Goal: Information Seeking & Learning: Understand process/instructions

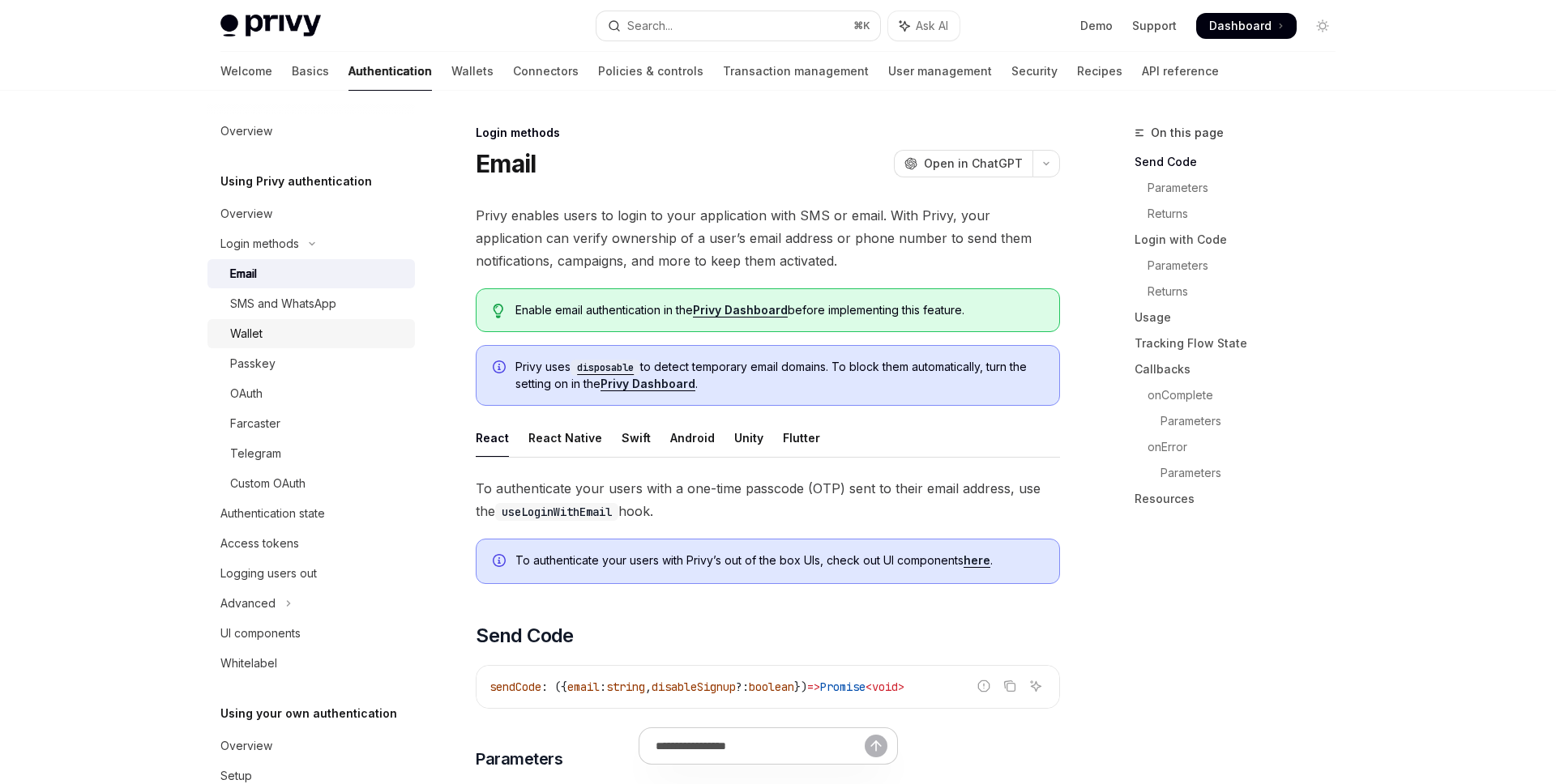
click at [366, 333] on div "Wallet" at bounding box center [317, 334] width 175 height 20
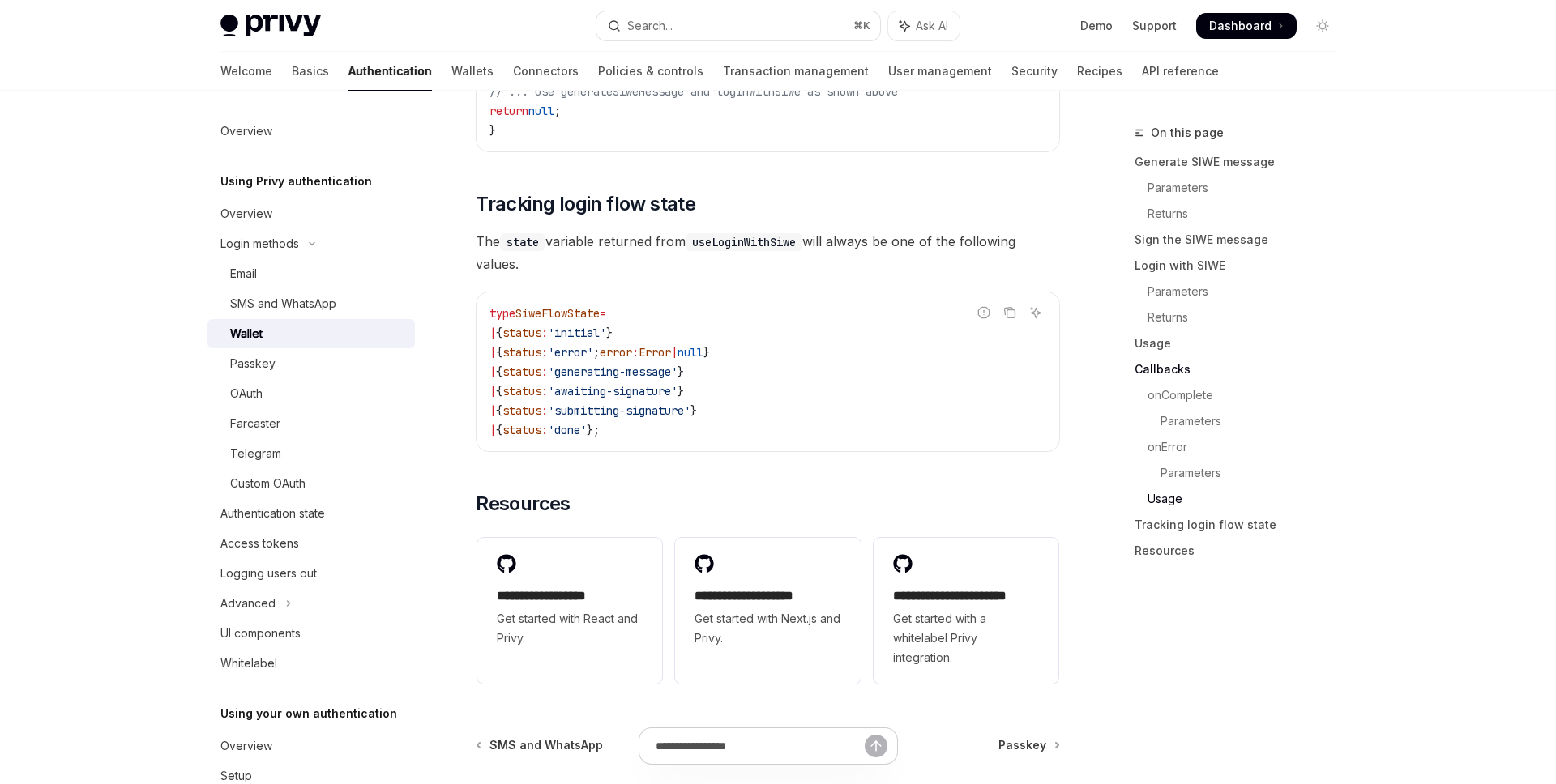
scroll to position [3974, 0]
click at [289, 208] on div "Overview" at bounding box center [312, 214] width 185 height 20
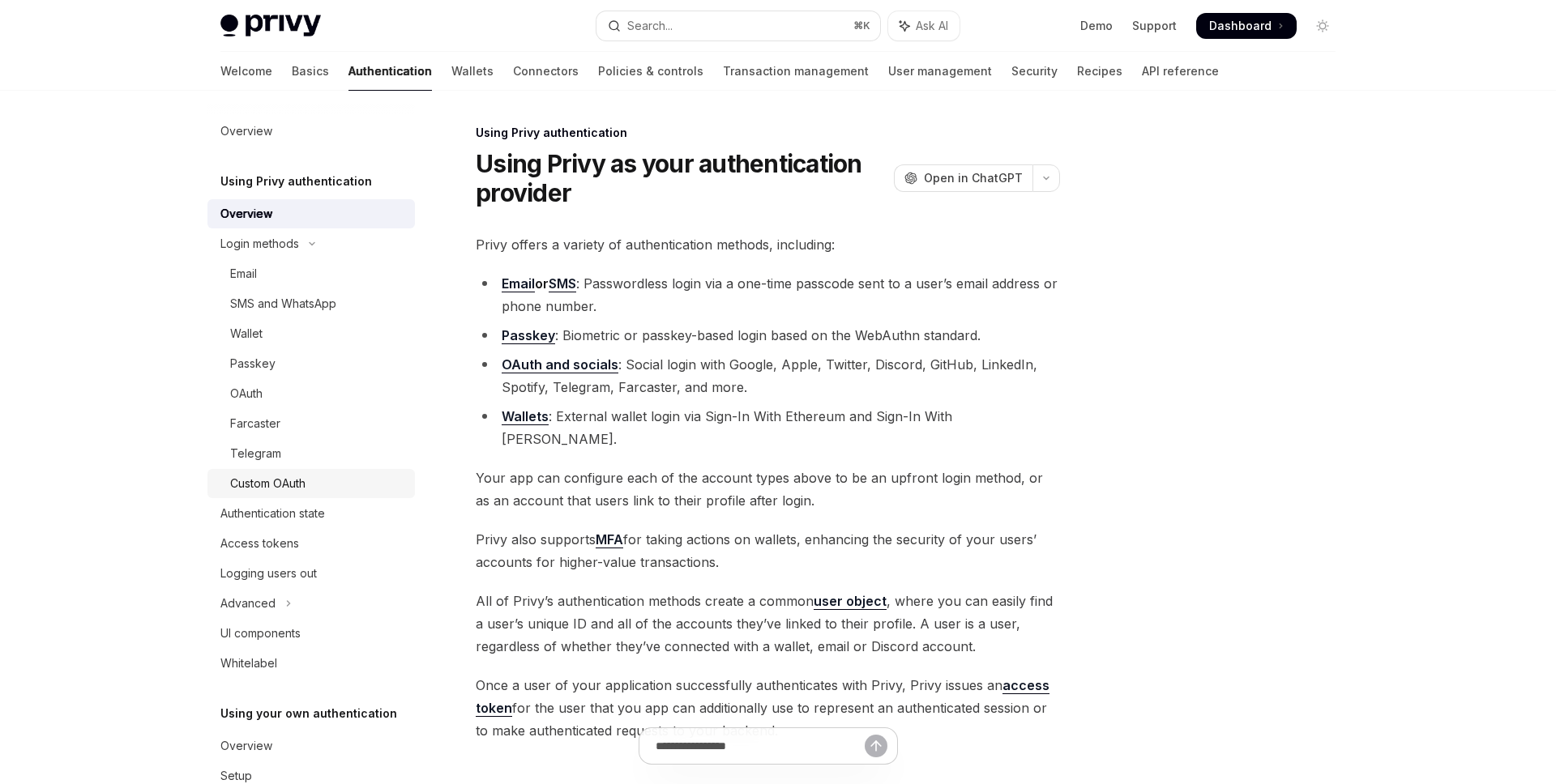
click at [315, 482] on div "Custom OAuth" at bounding box center [317, 484] width 175 height 20
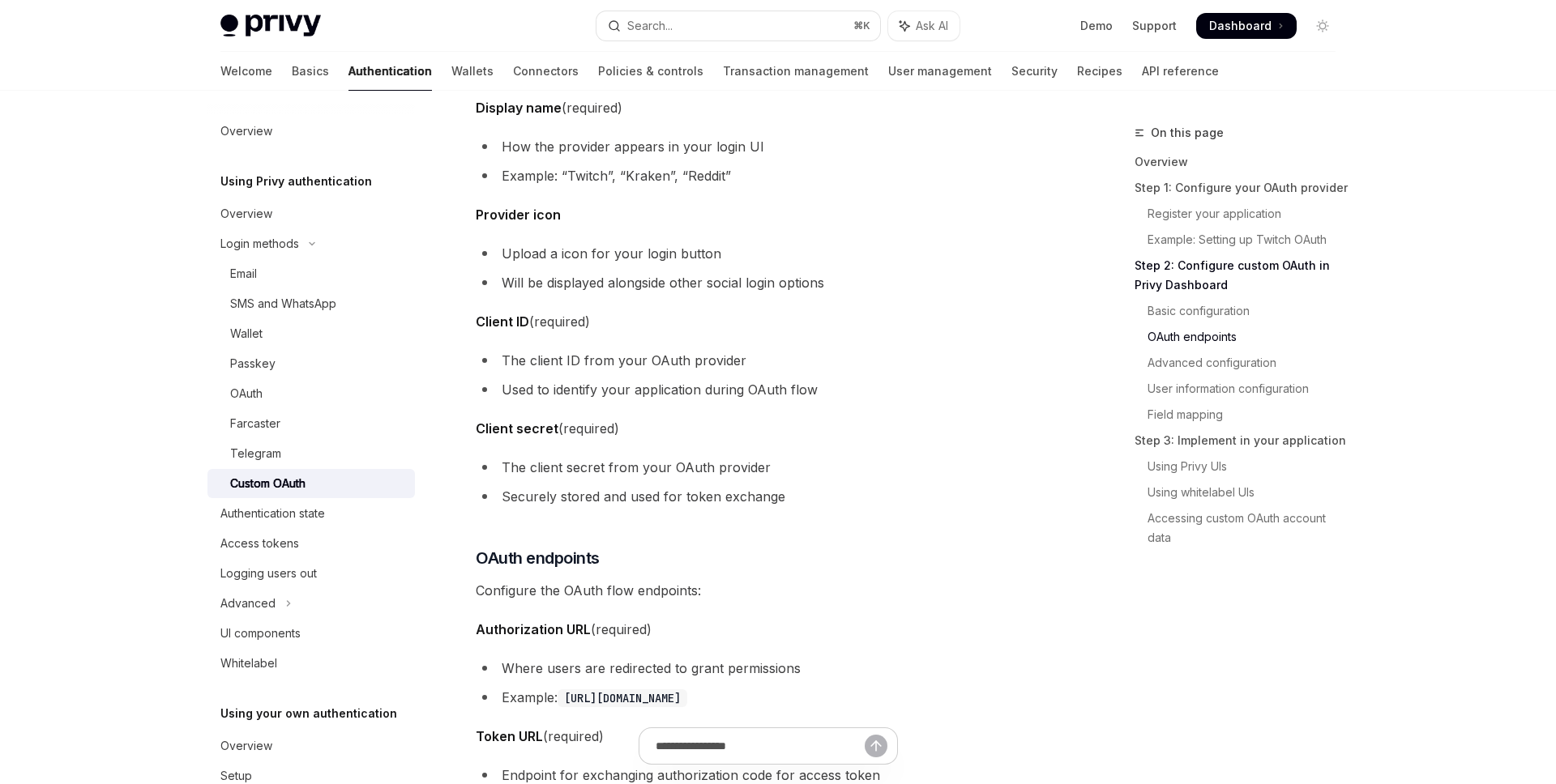
scroll to position [1494, 0]
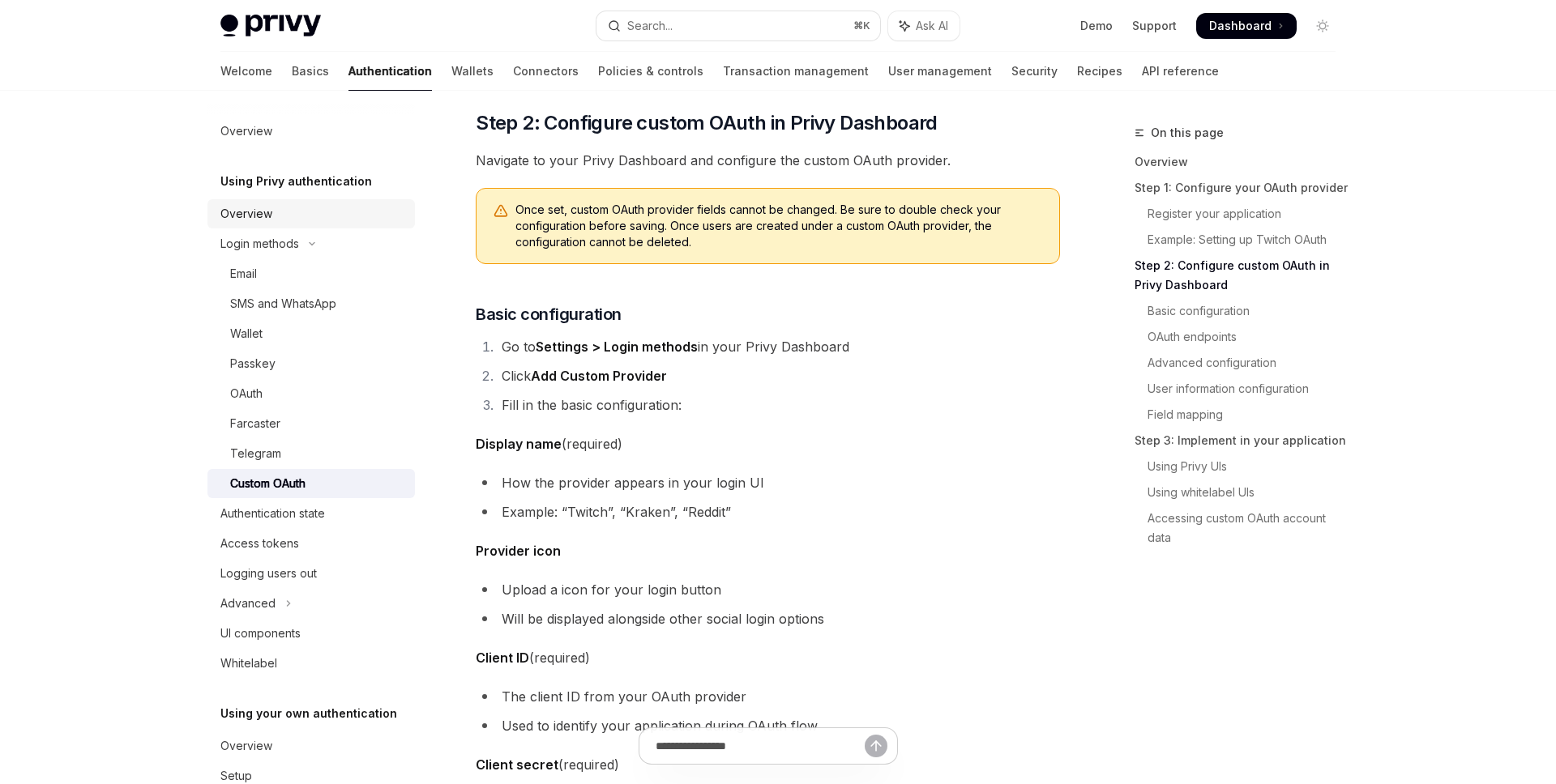
click at [297, 211] on div "Overview" at bounding box center [312, 214] width 185 height 20
type textarea "*"
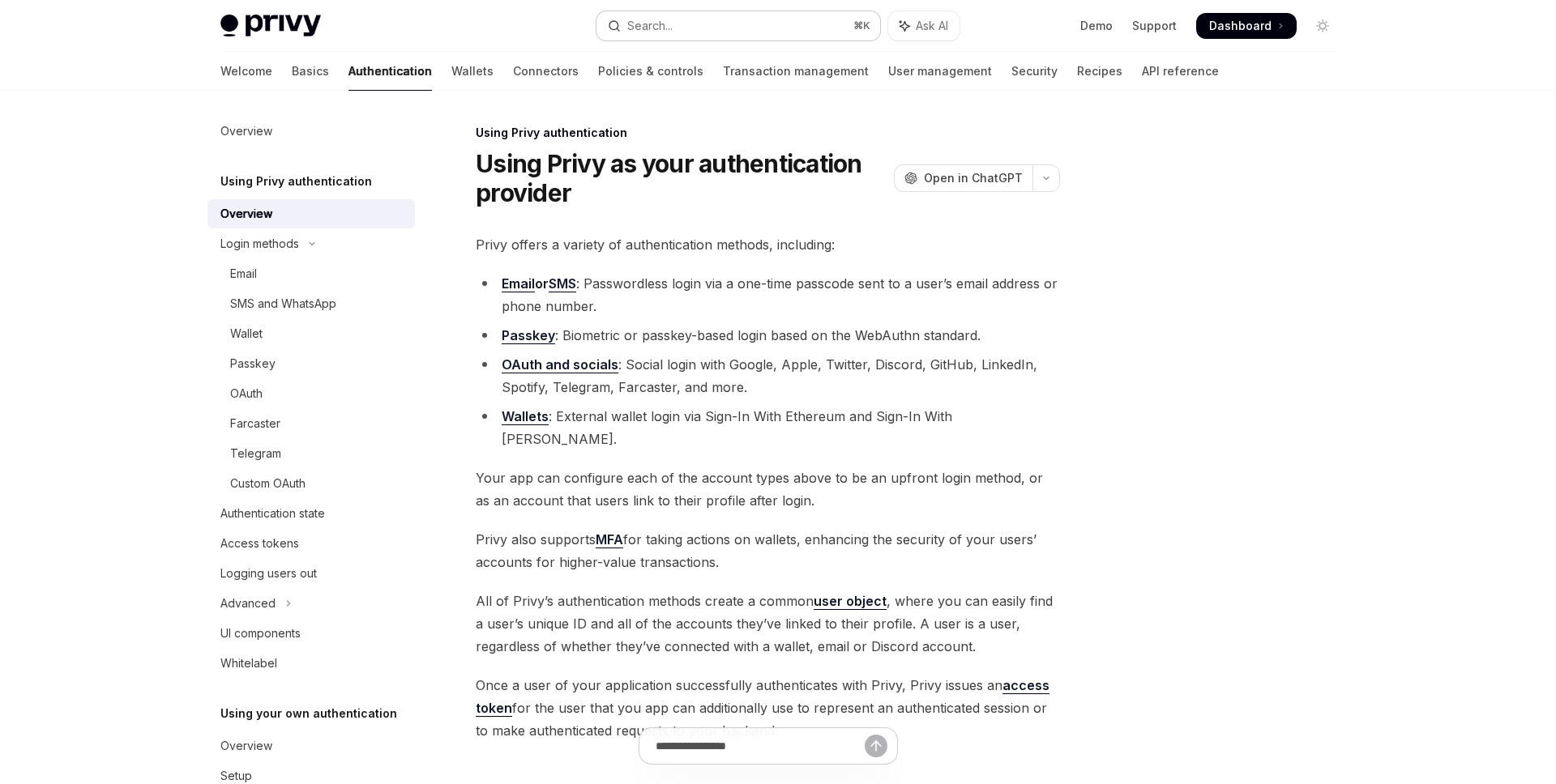
click at [725, 17] on button "Search... ⌘ K" at bounding box center [738, 26] width 284 height 29
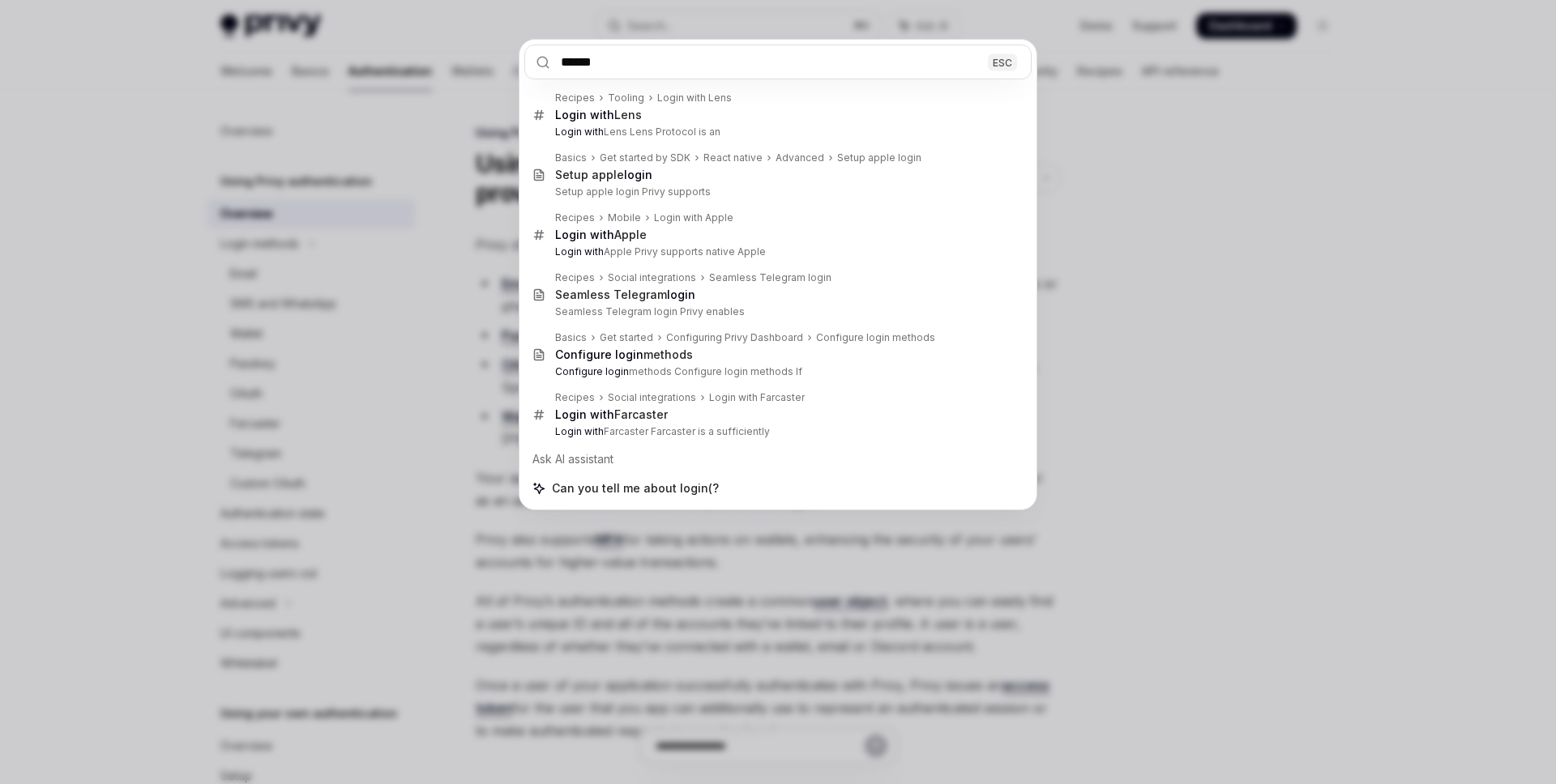
type input "******"
click at [641, 567] on div "****** ESC Recipes Tooling Login with Lens Login with Lens Login with Lens Lens…" at bounding box center [778, 392] width 1556 height 784
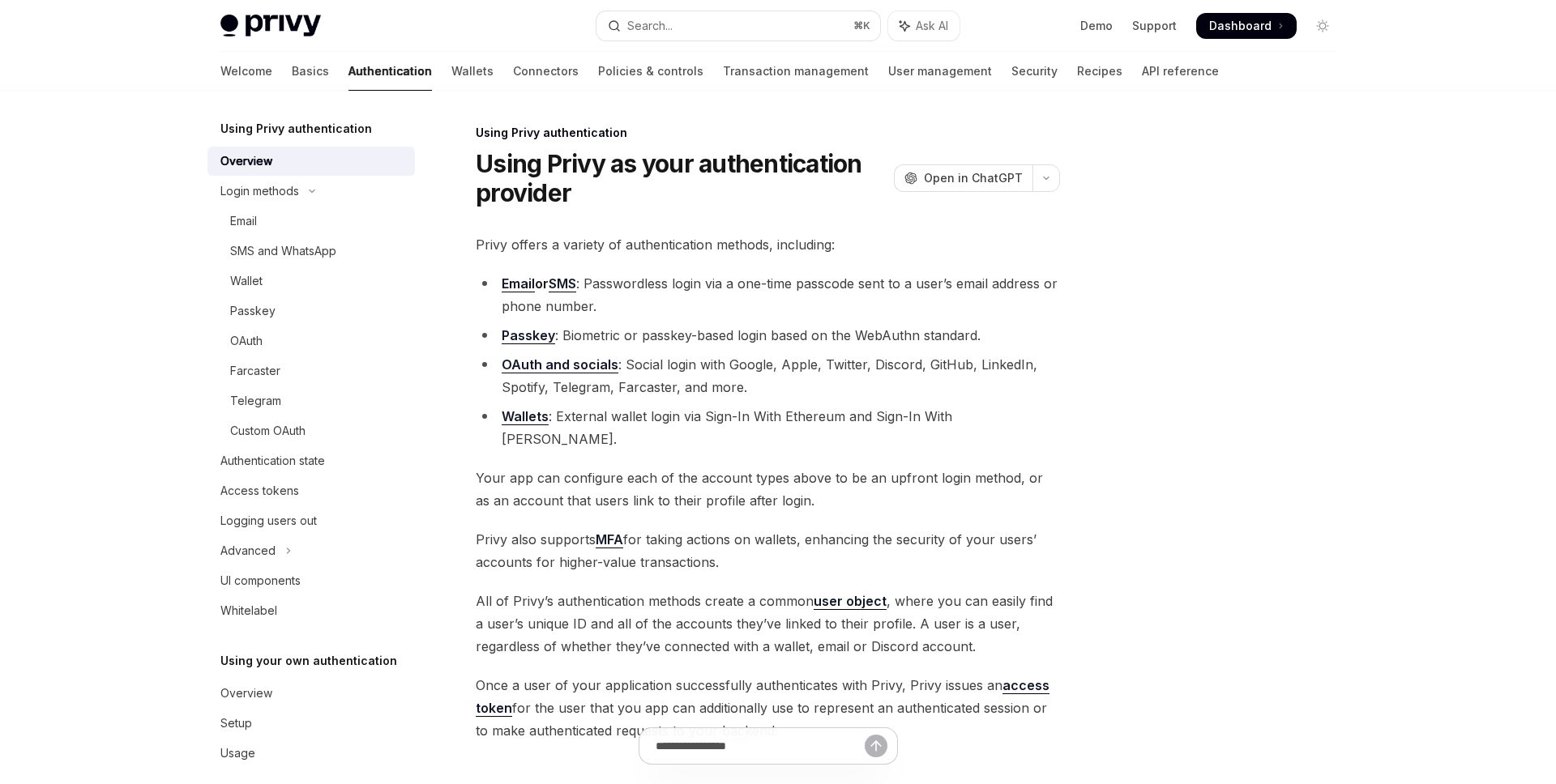
scroll to position [69, 0]
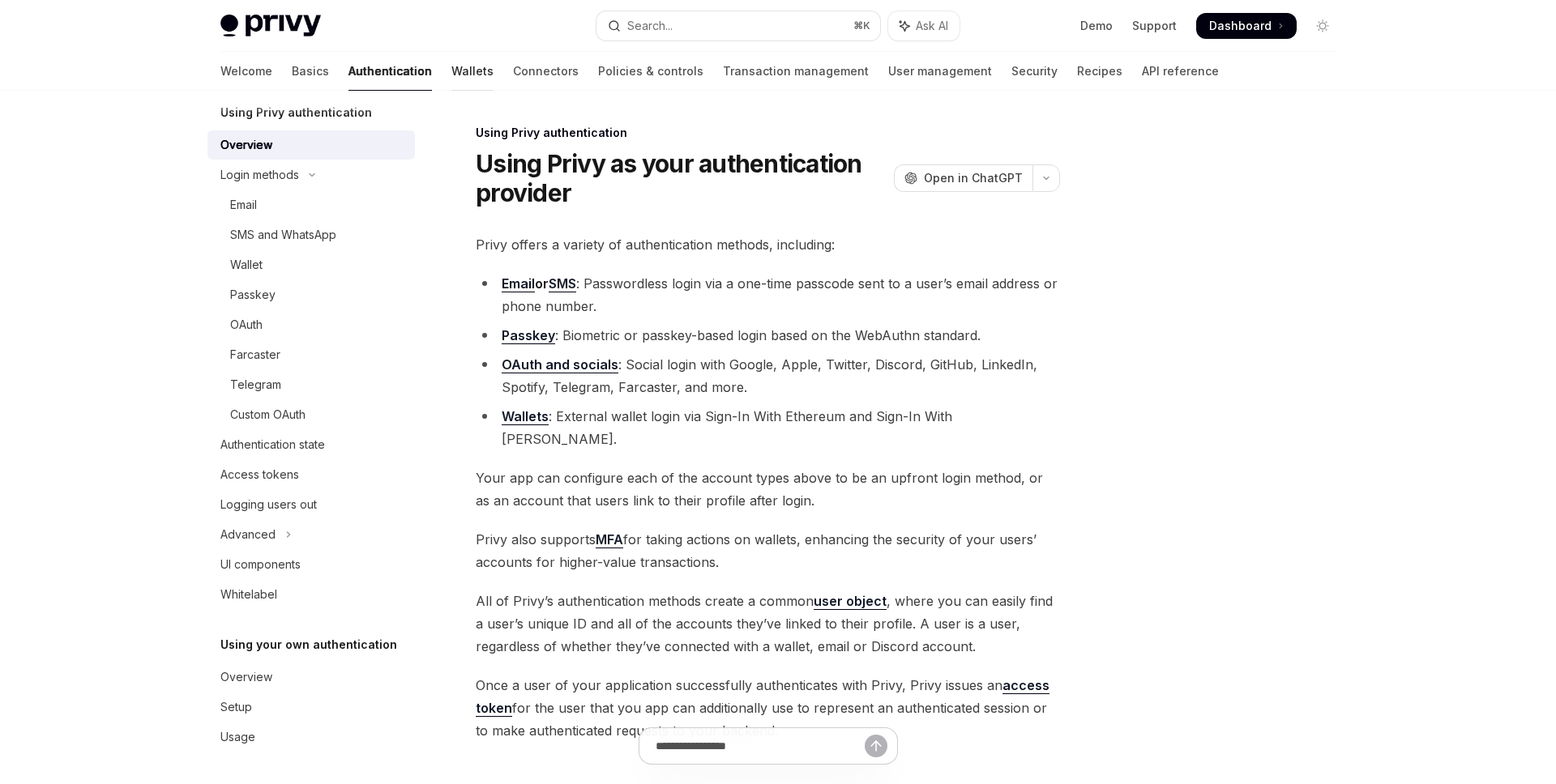
click at [451, 73] on link "Wallets" at bounding box center [472, 71] width 42 height 39
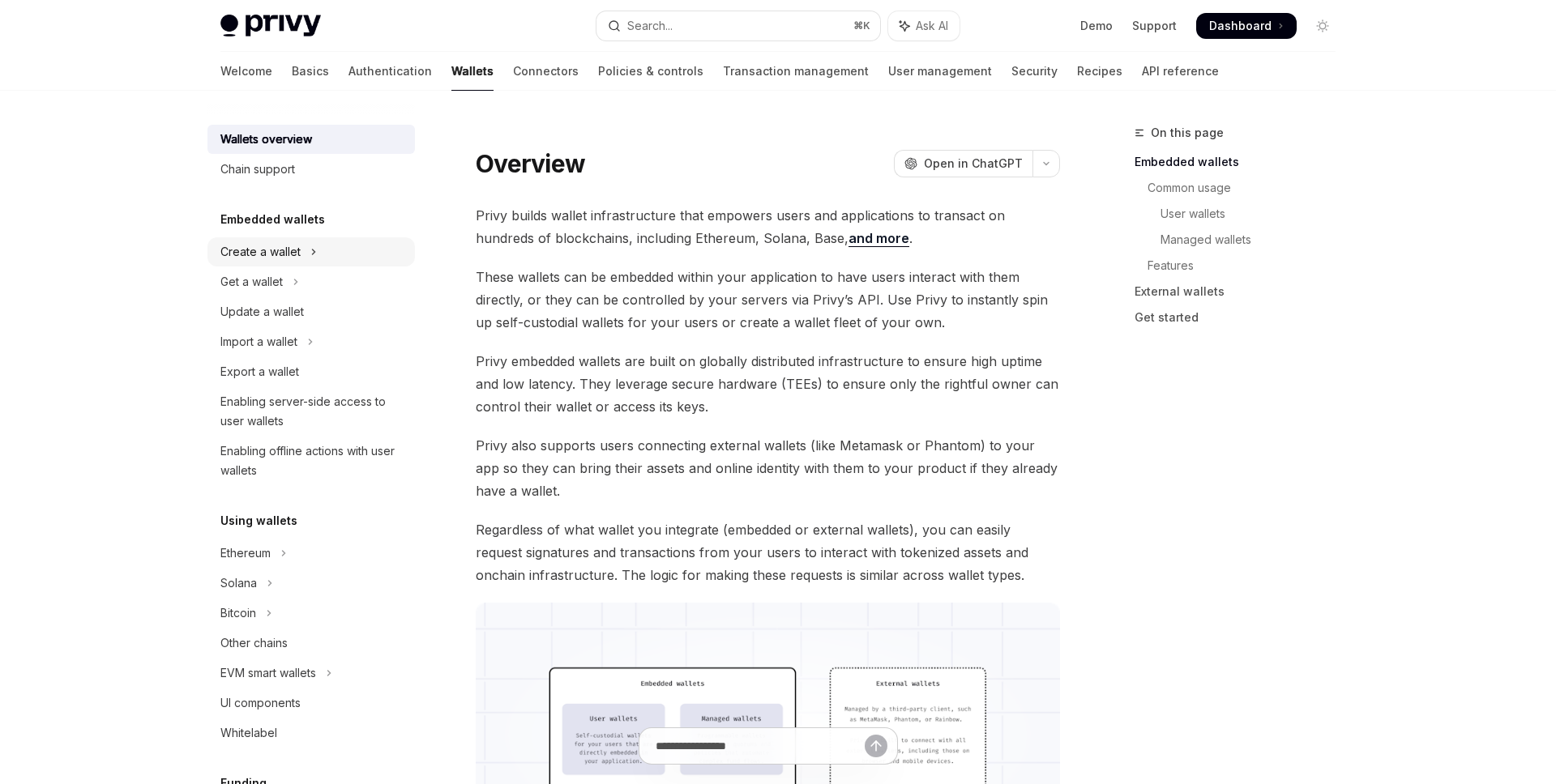
click at [354, 251] on button "Create a wallet" at bounding box center [311, 252] width 208 height 29
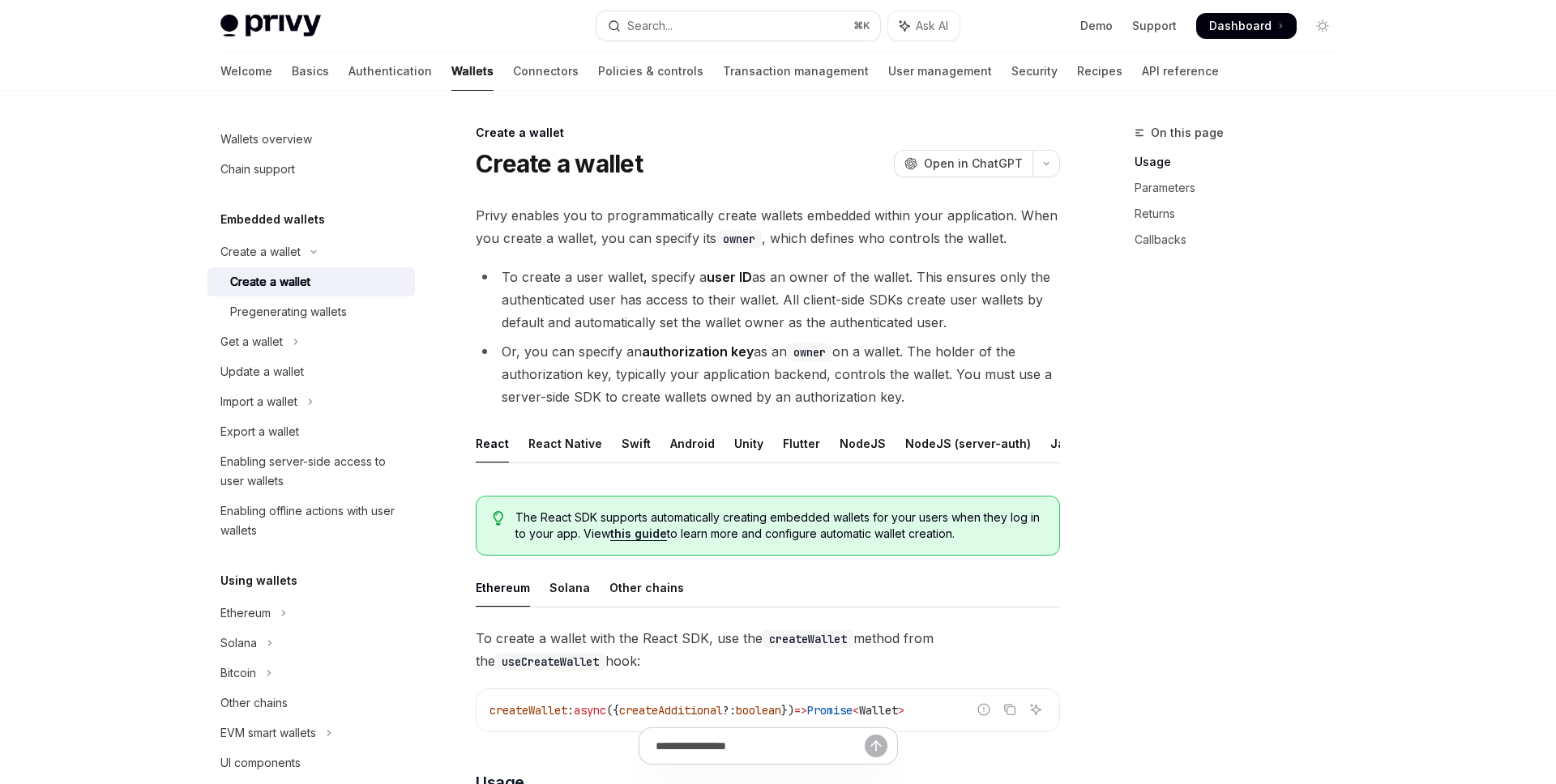
click at [571, 598] on div "Solana" at bounding box center [569, 587] width 40 height 38
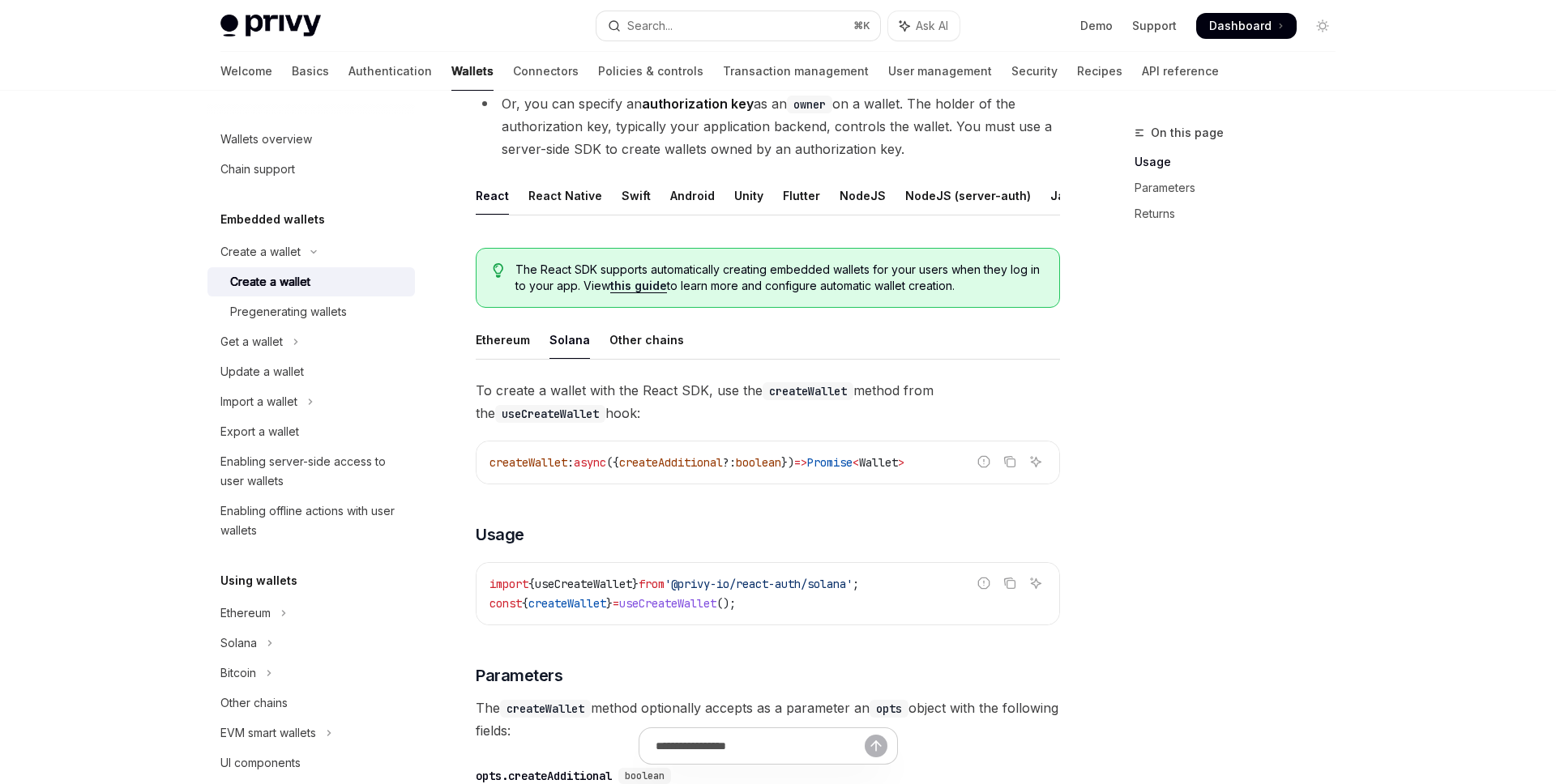
scroll to position [29, 0]
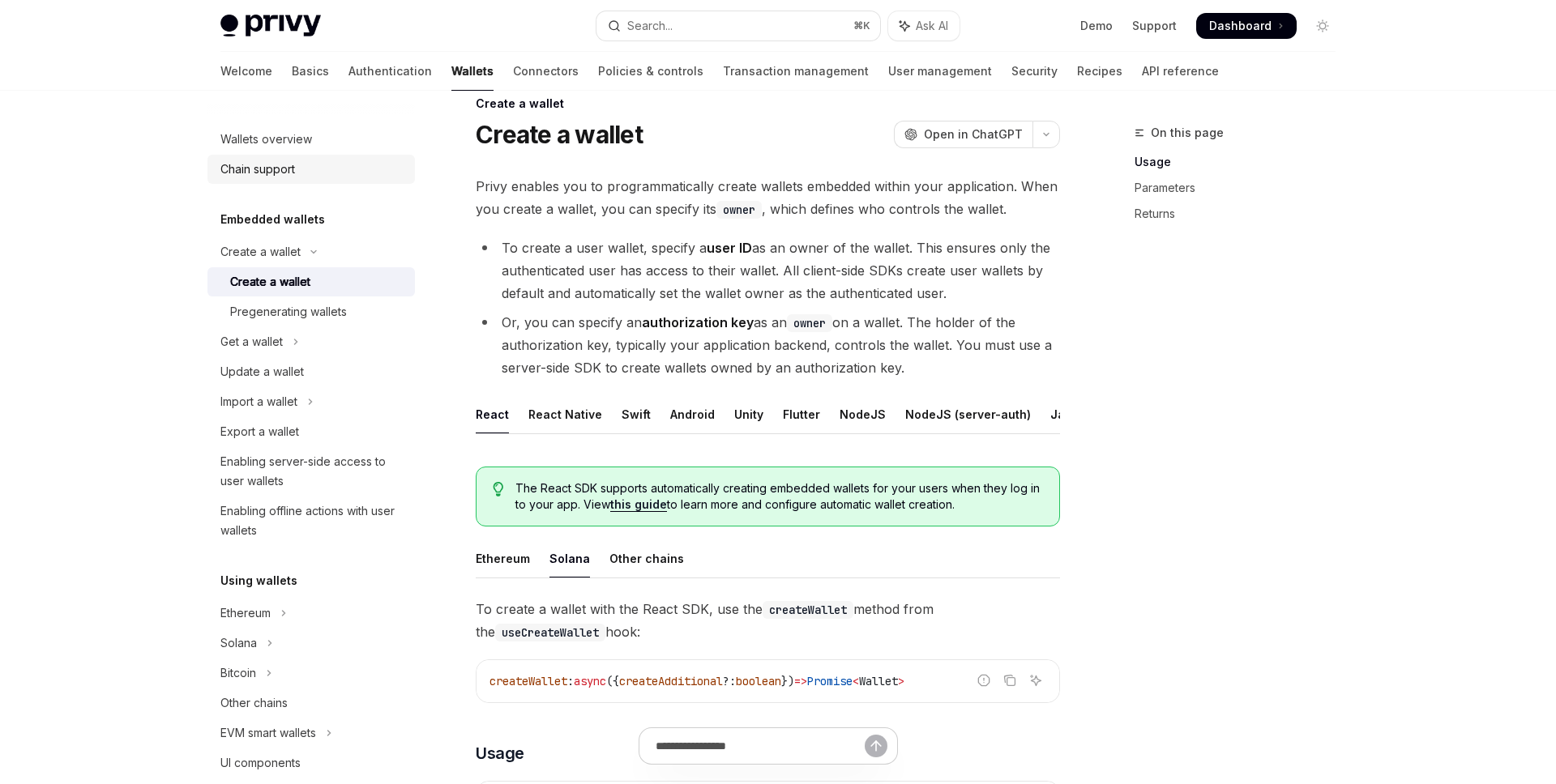
click at [301, 176] on div "Chain support" at bounding box center [312, 169] width 185 height 20
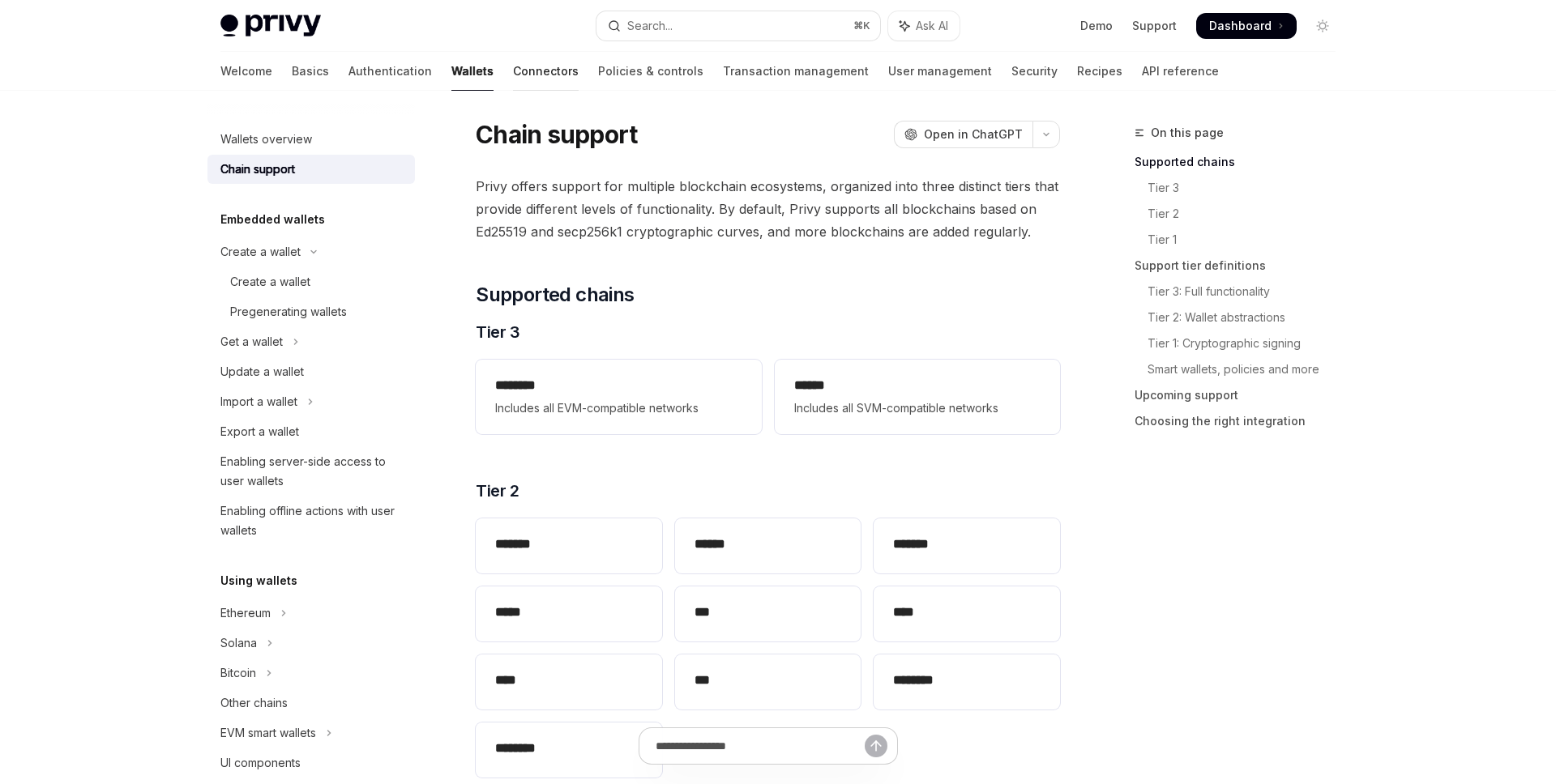
click at [513, 77] on link "Connectors" at bounding box center [545, 71] width 66 height 39
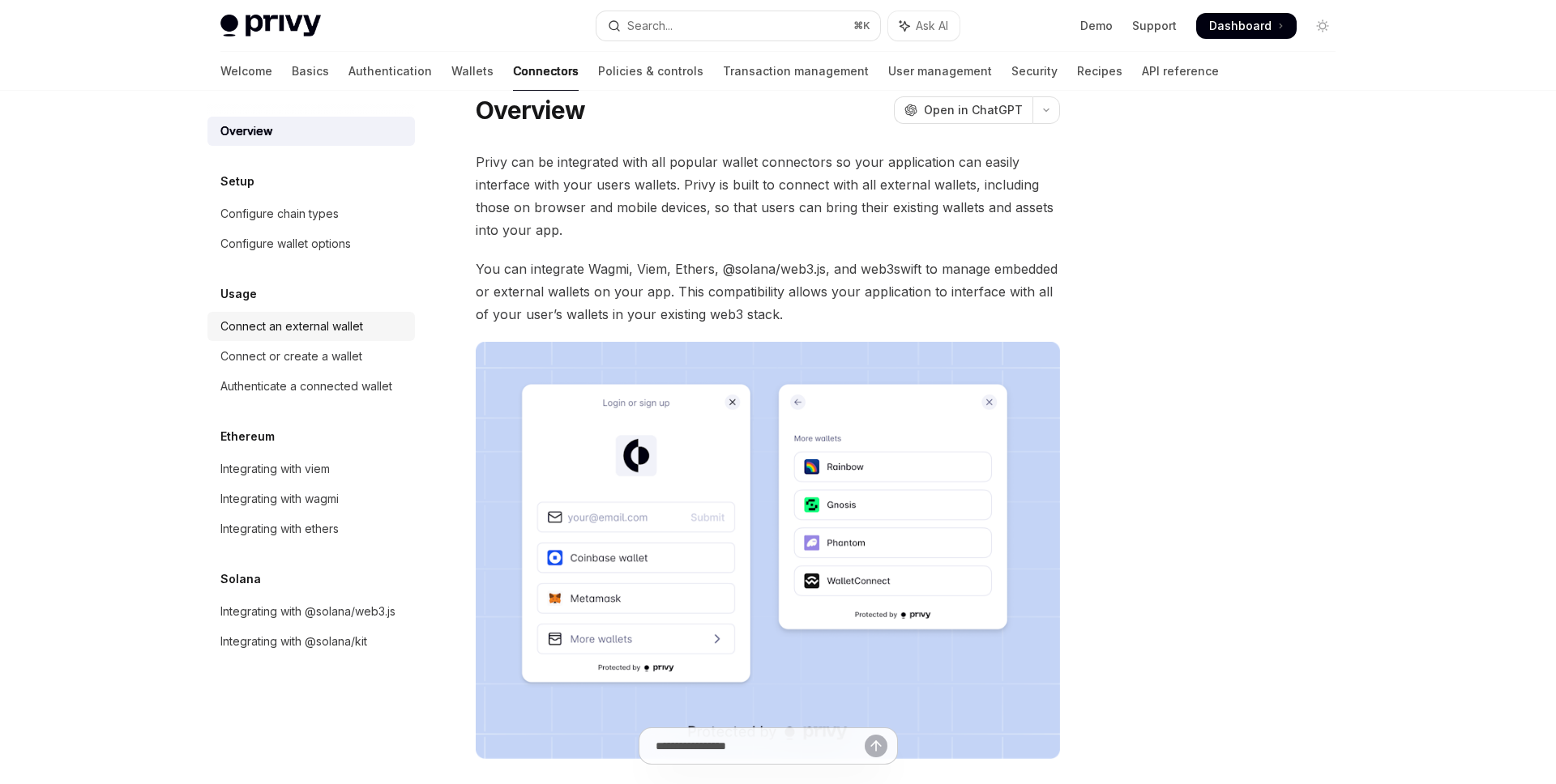
click at [355, 331] on div "Connect an external wallet" at bounding box center [292, 327] width 143 height 20
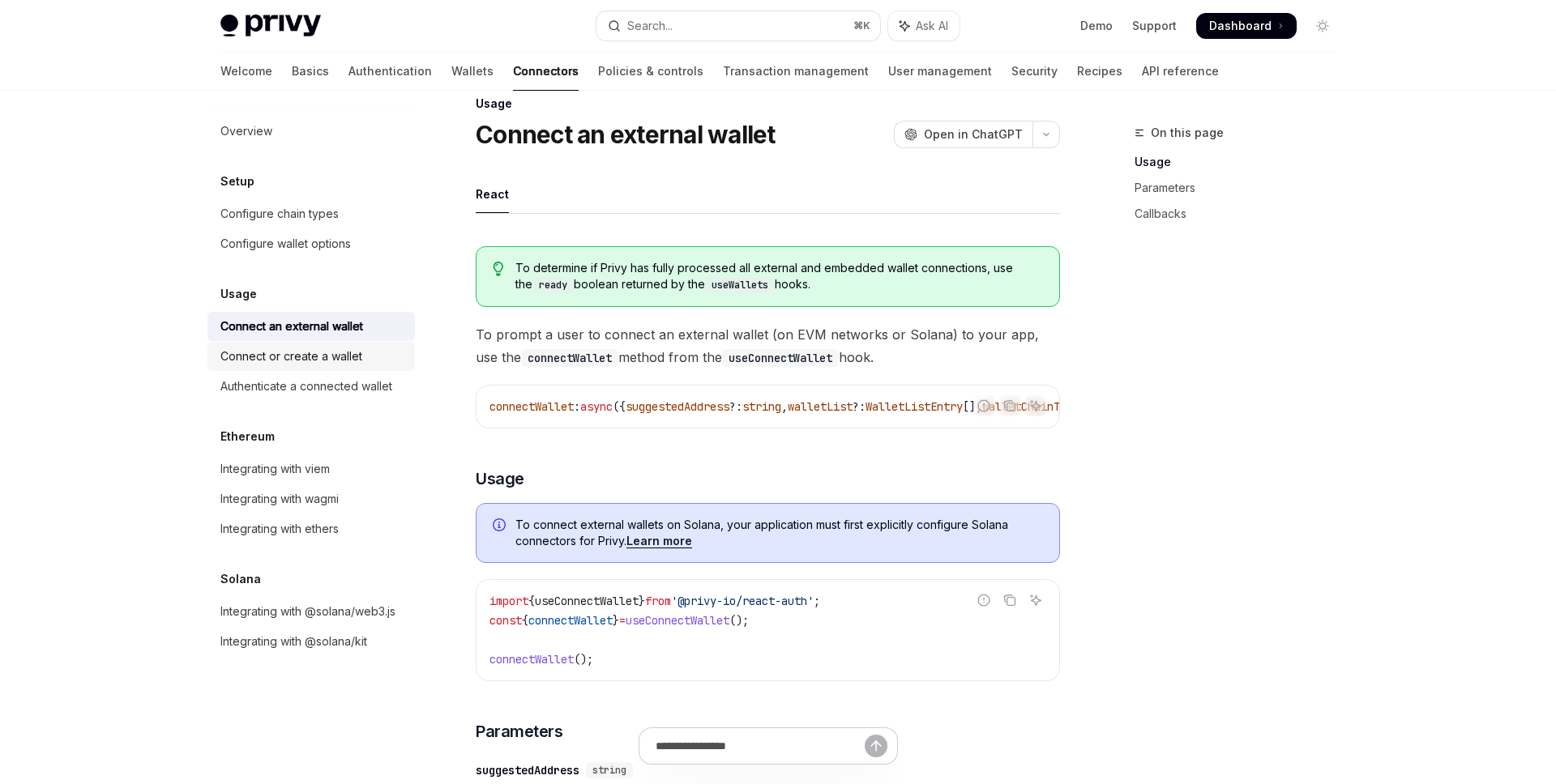
click at [353, 355] on div "Connect or create a wallet" at bounding box center [291, 356] width 142 height 20
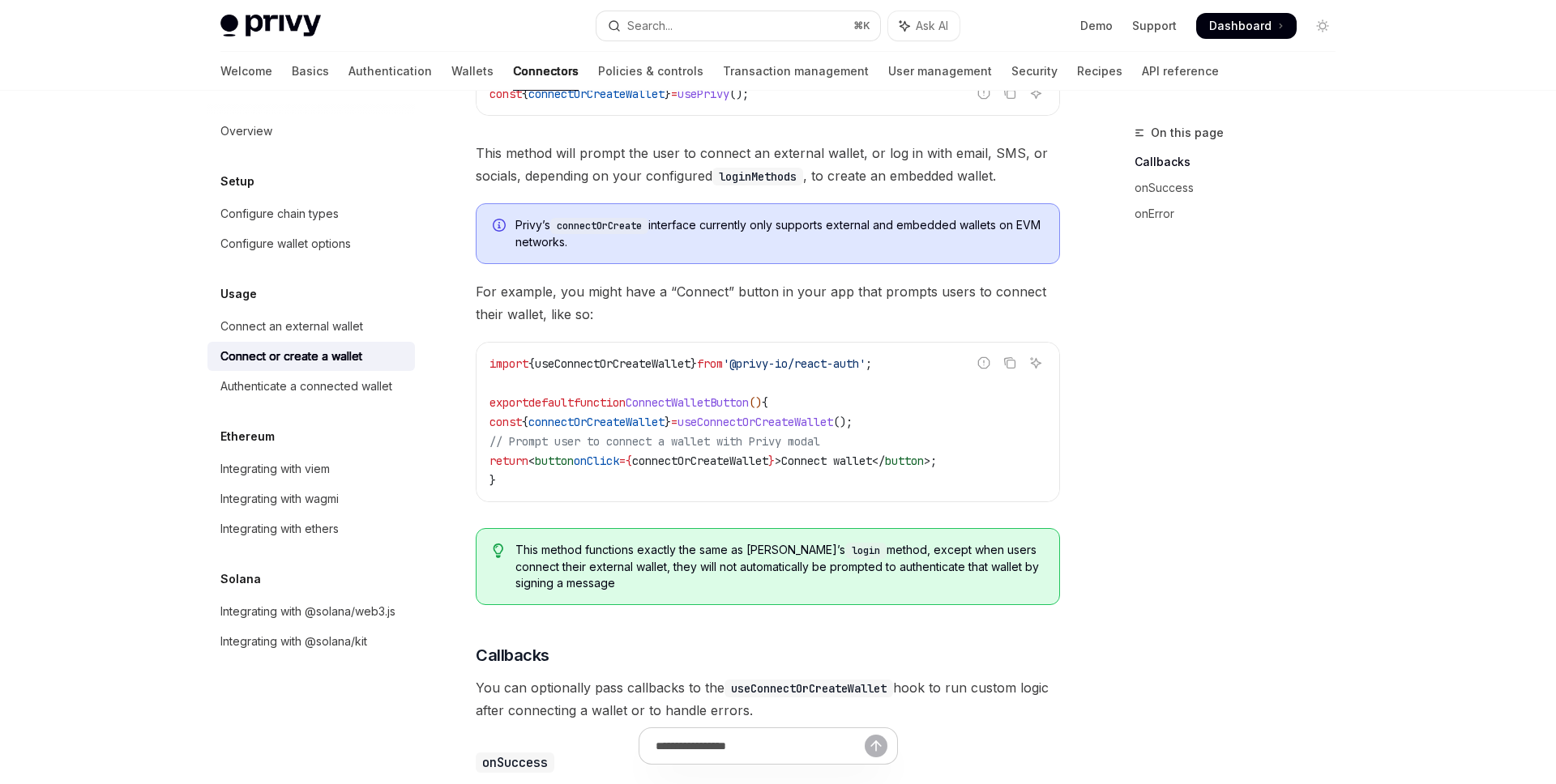
scroll to position [336, 0]
click at [338, 325] on div "Connect an external wallet" at bounding box center [292, 327] width 143 height 20
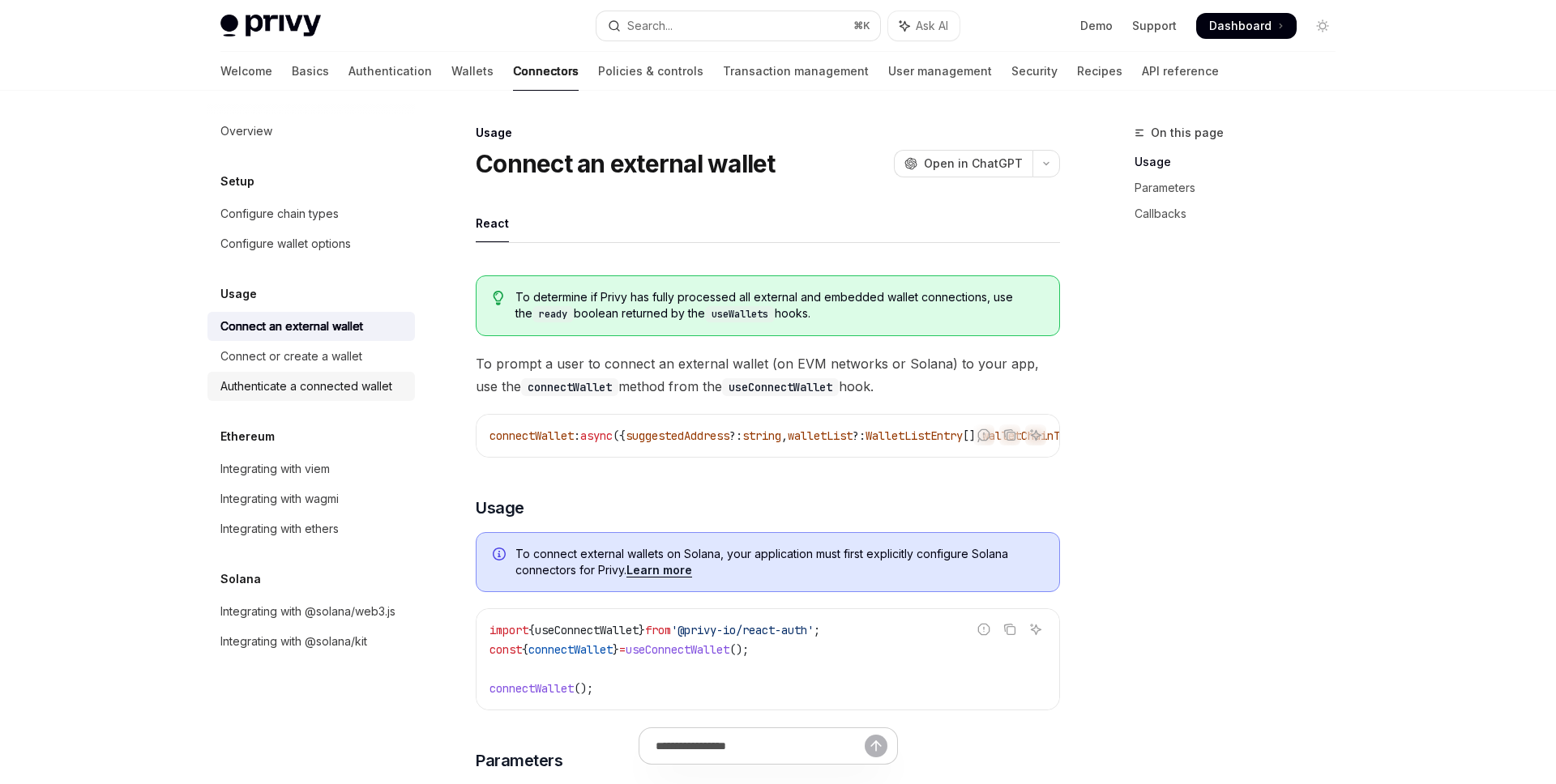
click at [315, 388] on div "Authenticate a connected wallet" at bounding box center [306, 387] width 171 height 20
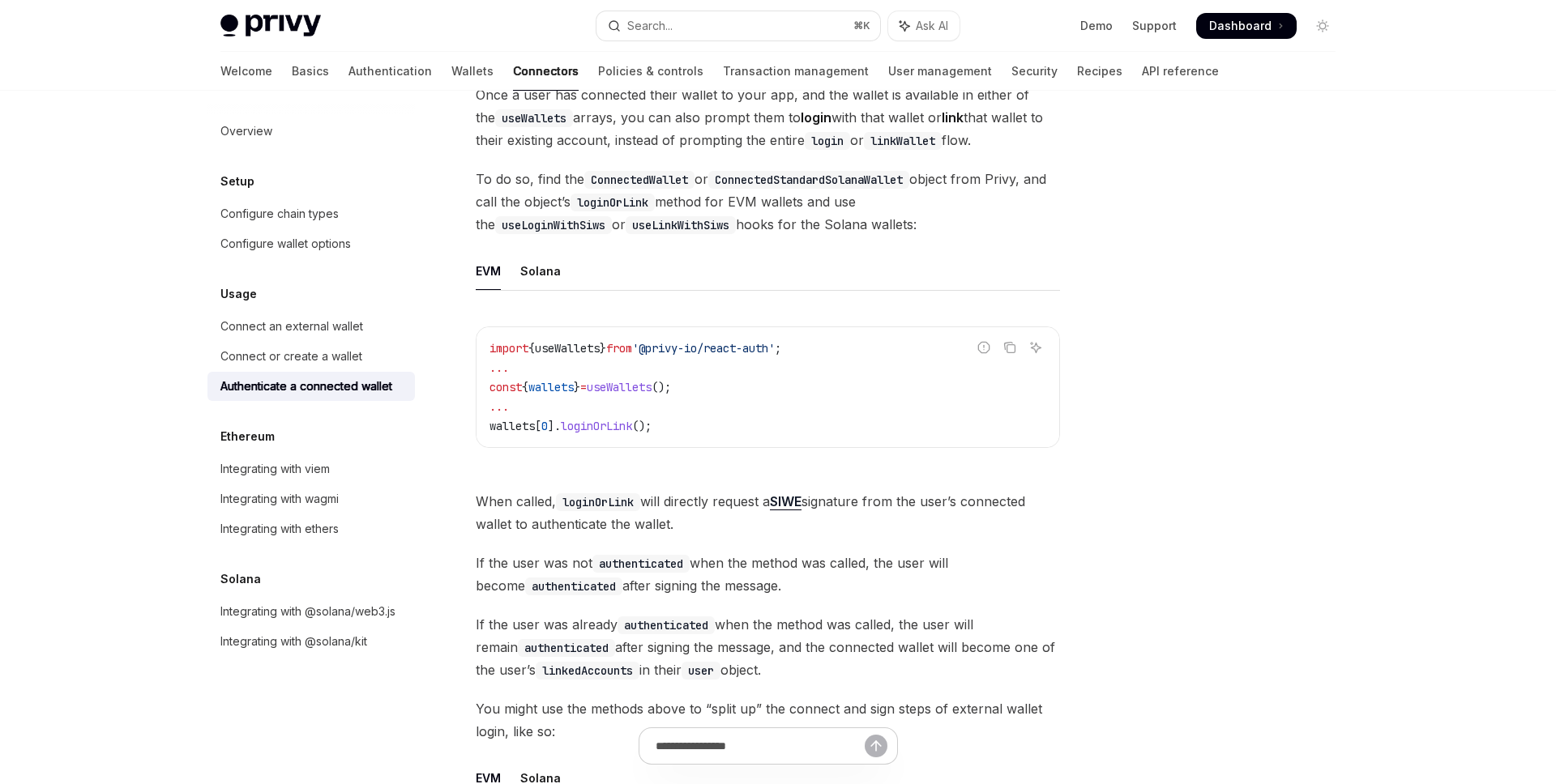
scroll to position [178, 0]
click at [545, 265] on div "Solana" at bounding box center [540, 271] width 40 height 38
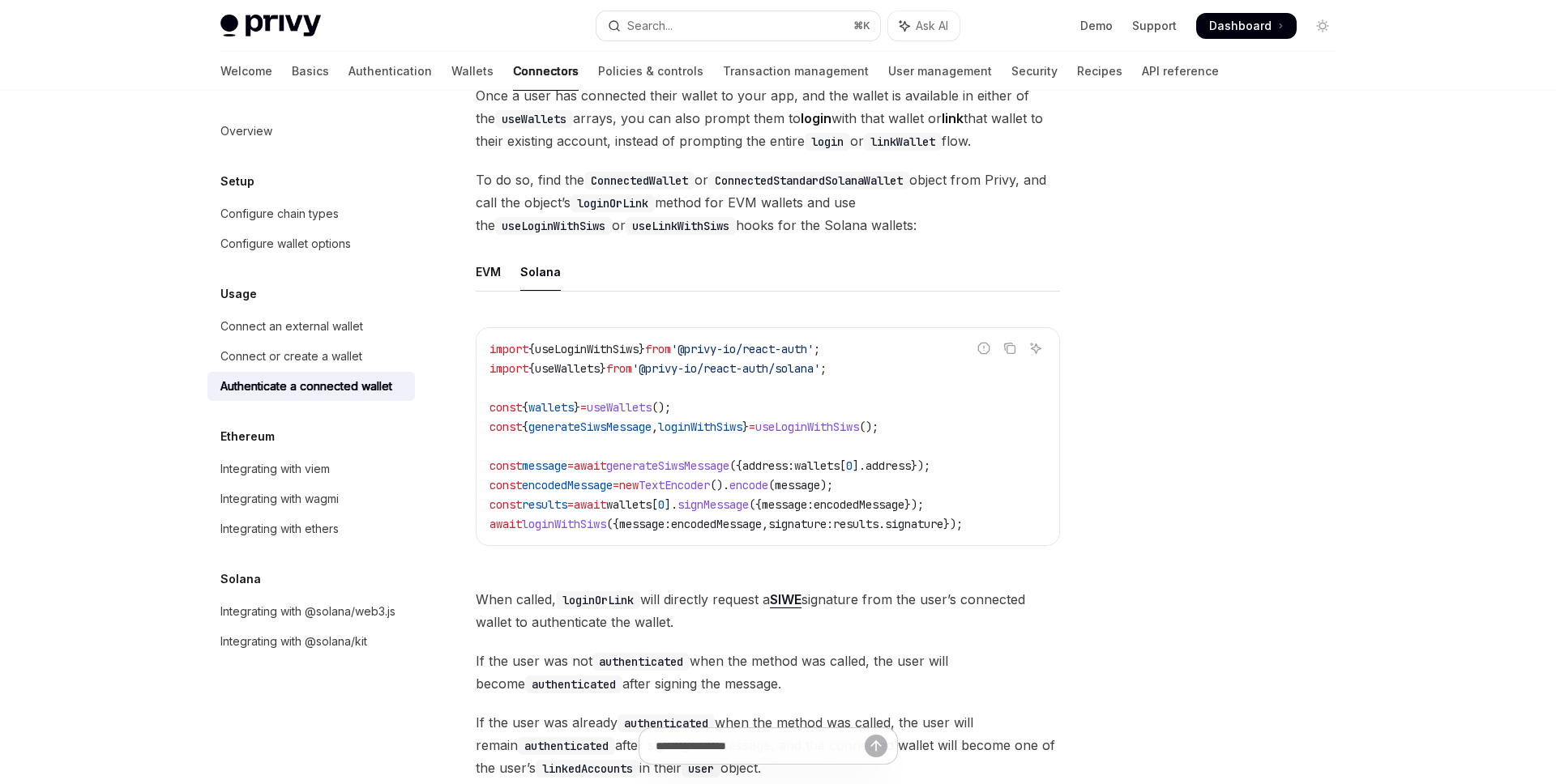
click at [577, 527] on span "loginWithSiws" at bounding box center [564, 524] width 84 height 15
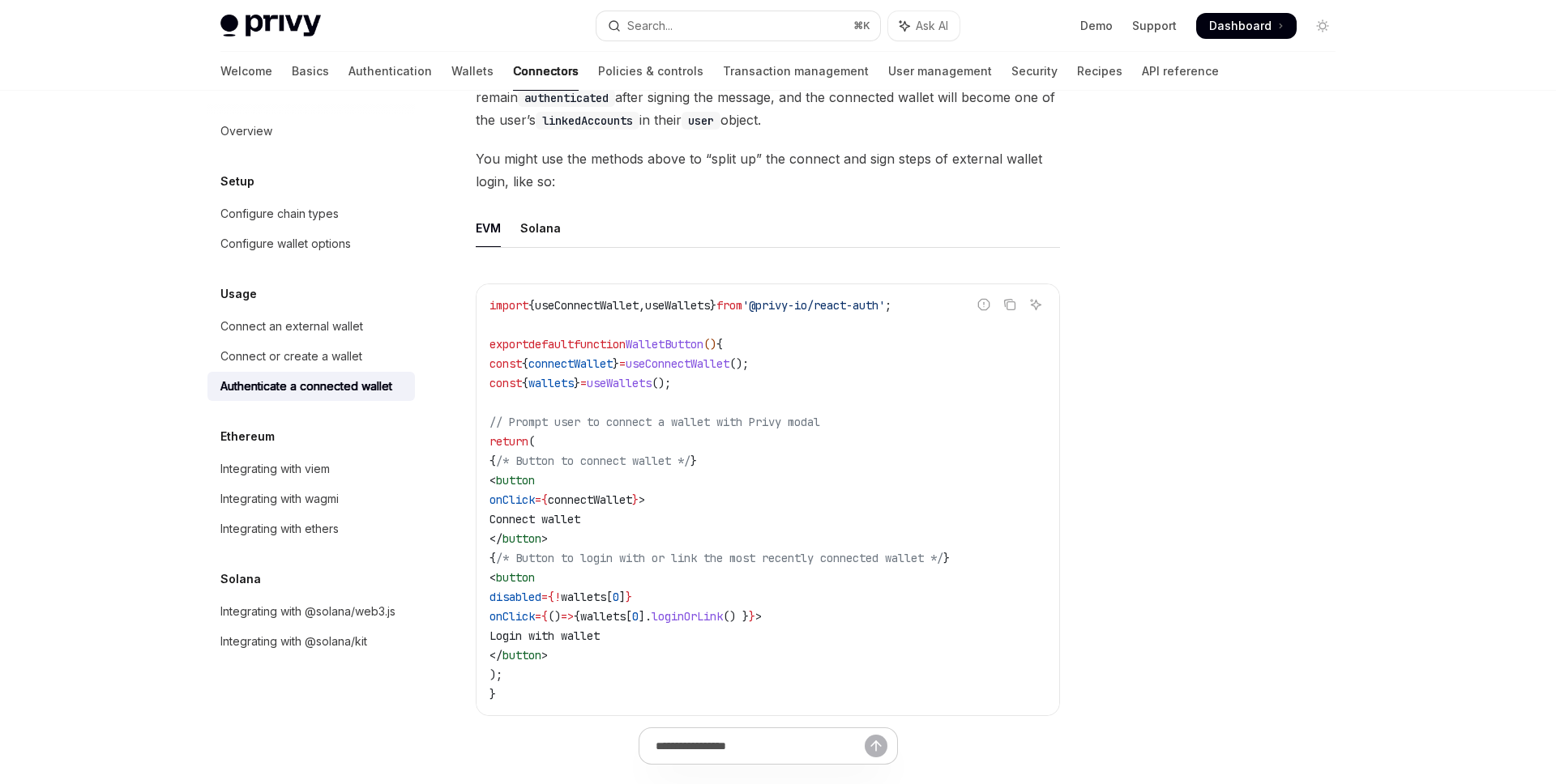
scroll to position [829, 0]
click at [330, 364] on div "Connect or create a wallet" at bounding box center [291, 356] width 142 height 20
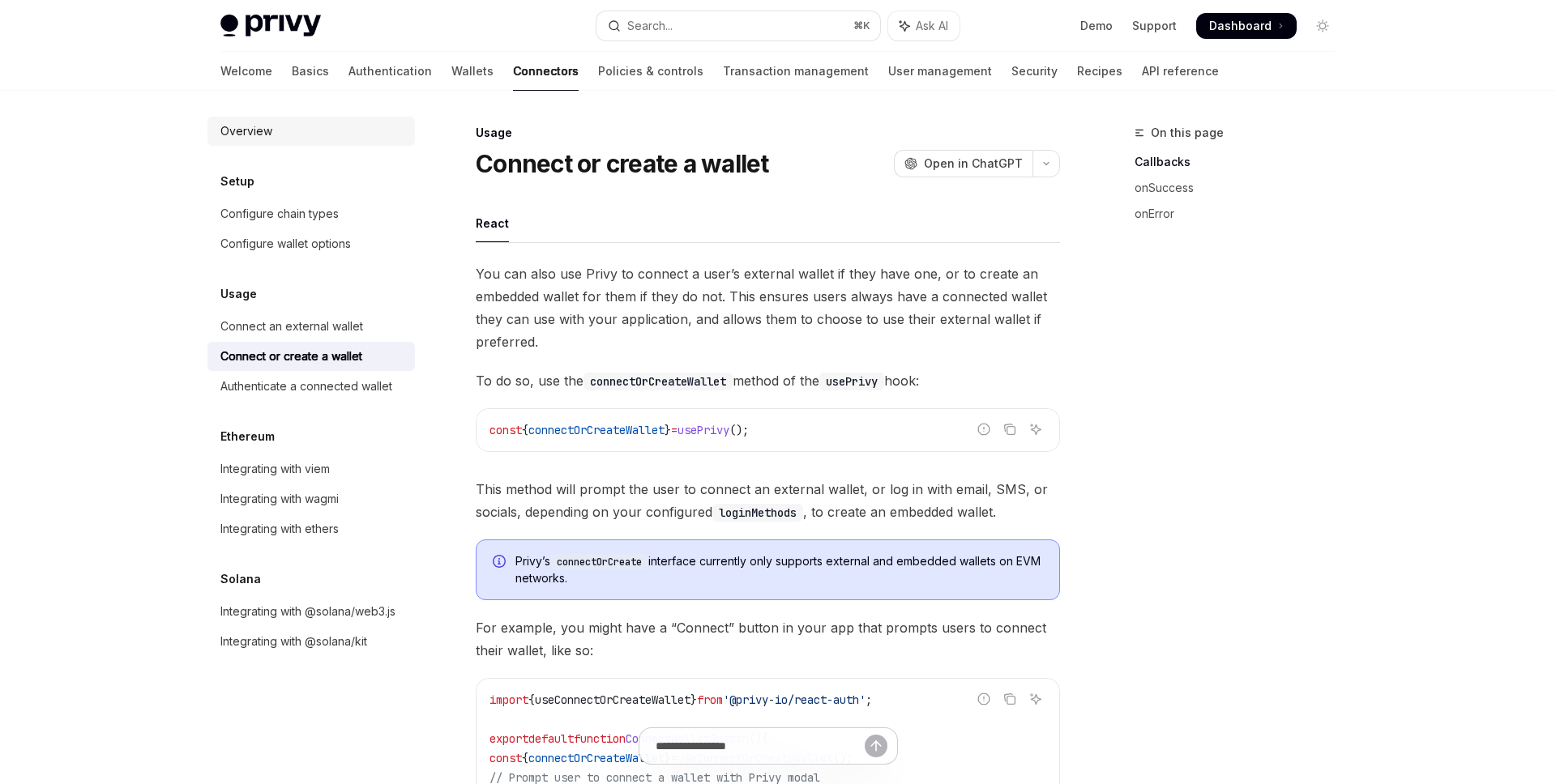
click at [351, 138] on div "Overview" at bounding box center [312, 131] width 185 height 20
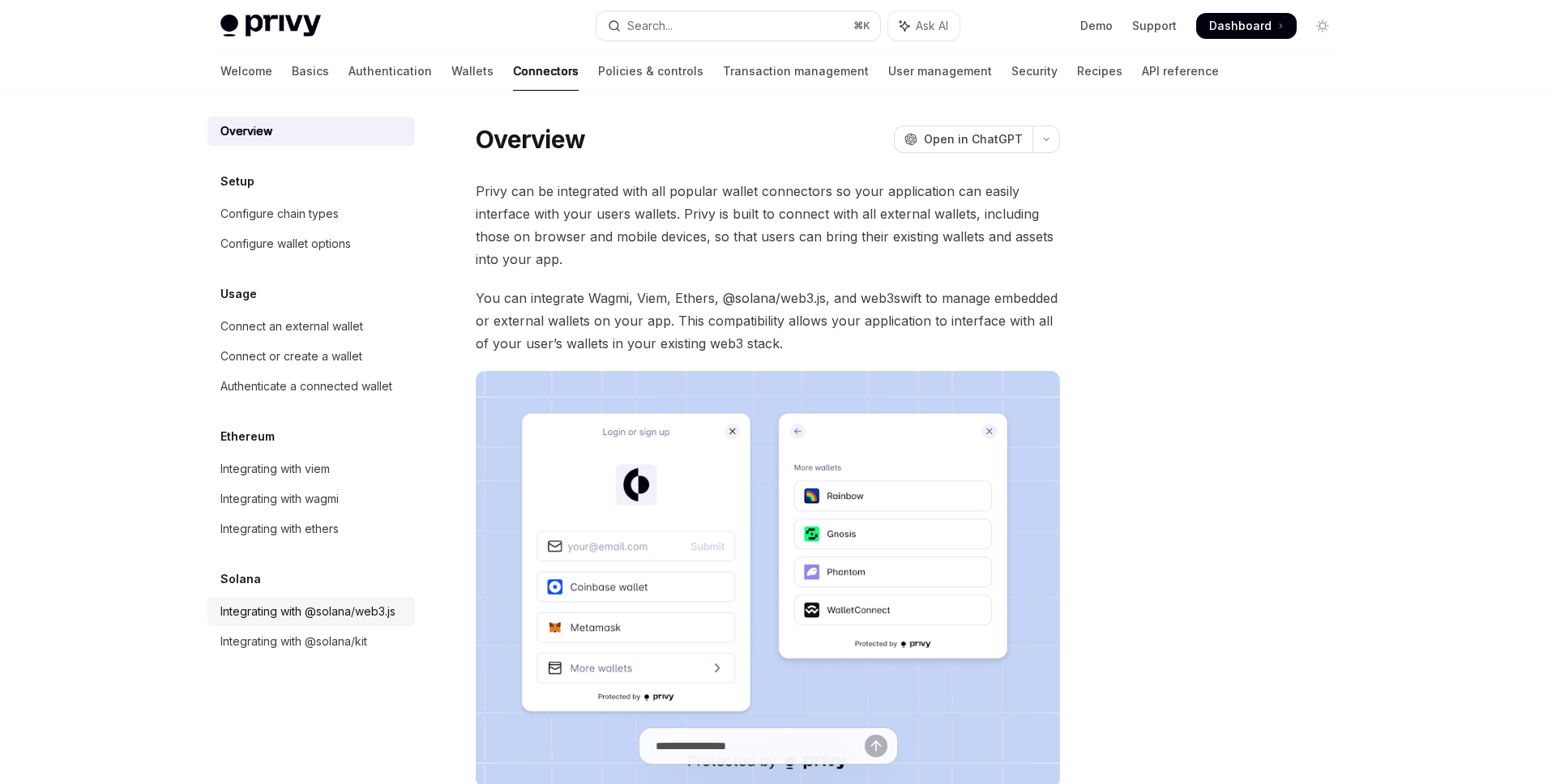
click at [335, 611] on div "Integrating with @solana/web3.js" at bounding box center [307, 612] width 175 height 20
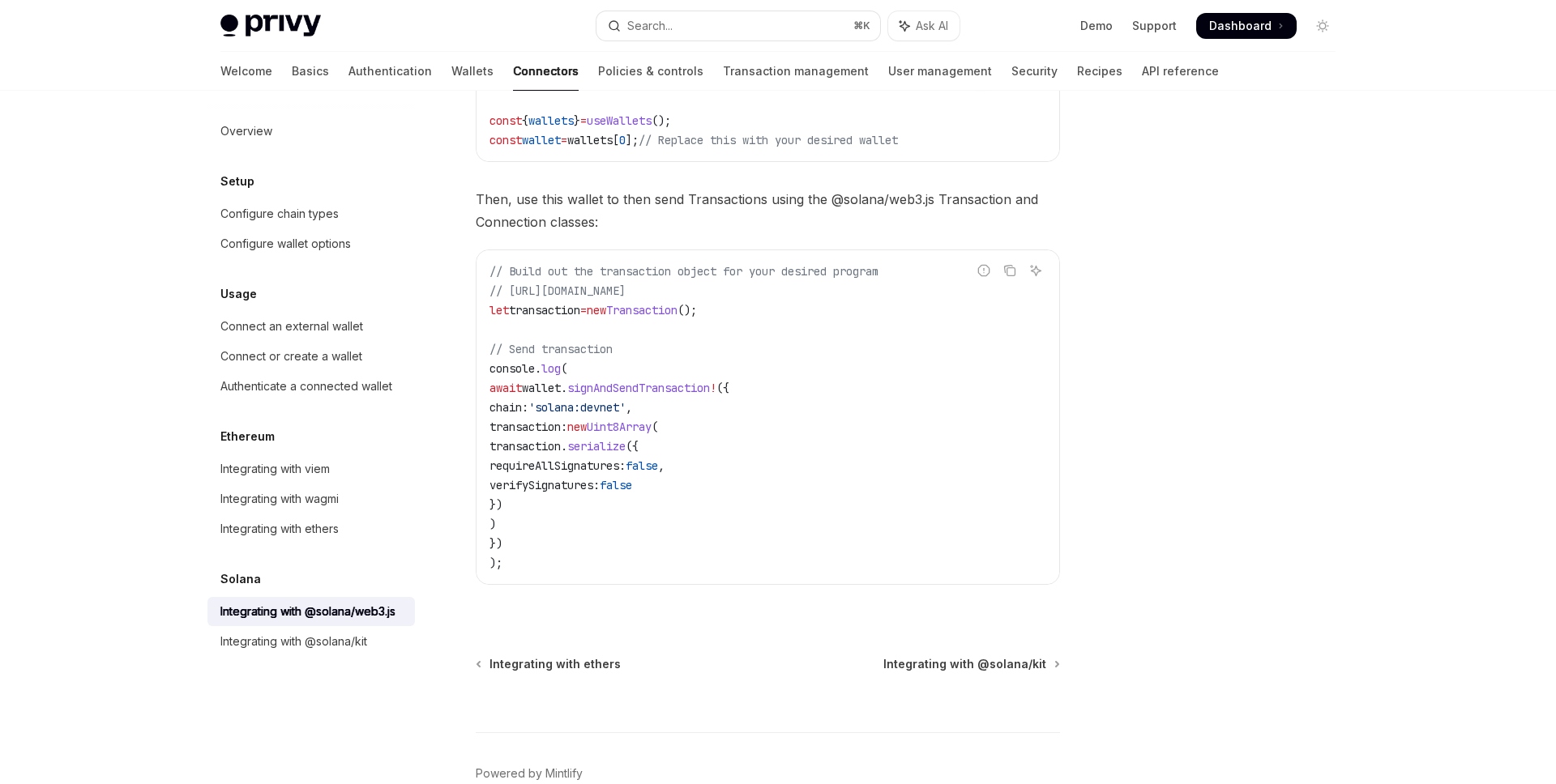
scroll to position [353, 0]
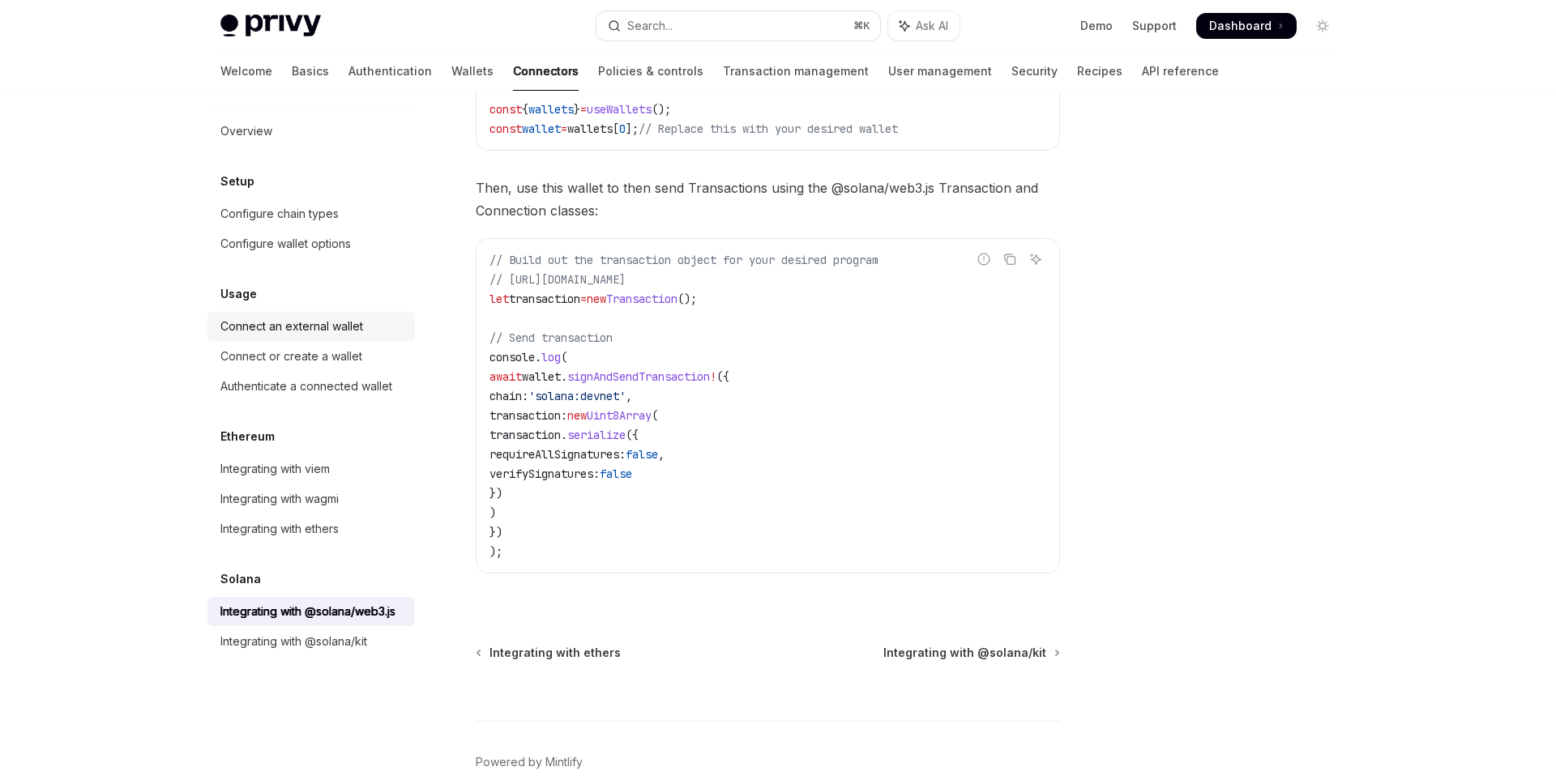
click at [332, 337] on link "Connect an external wallet" at bounding box center [311, 327] width 208 height 29
type textarea "*"
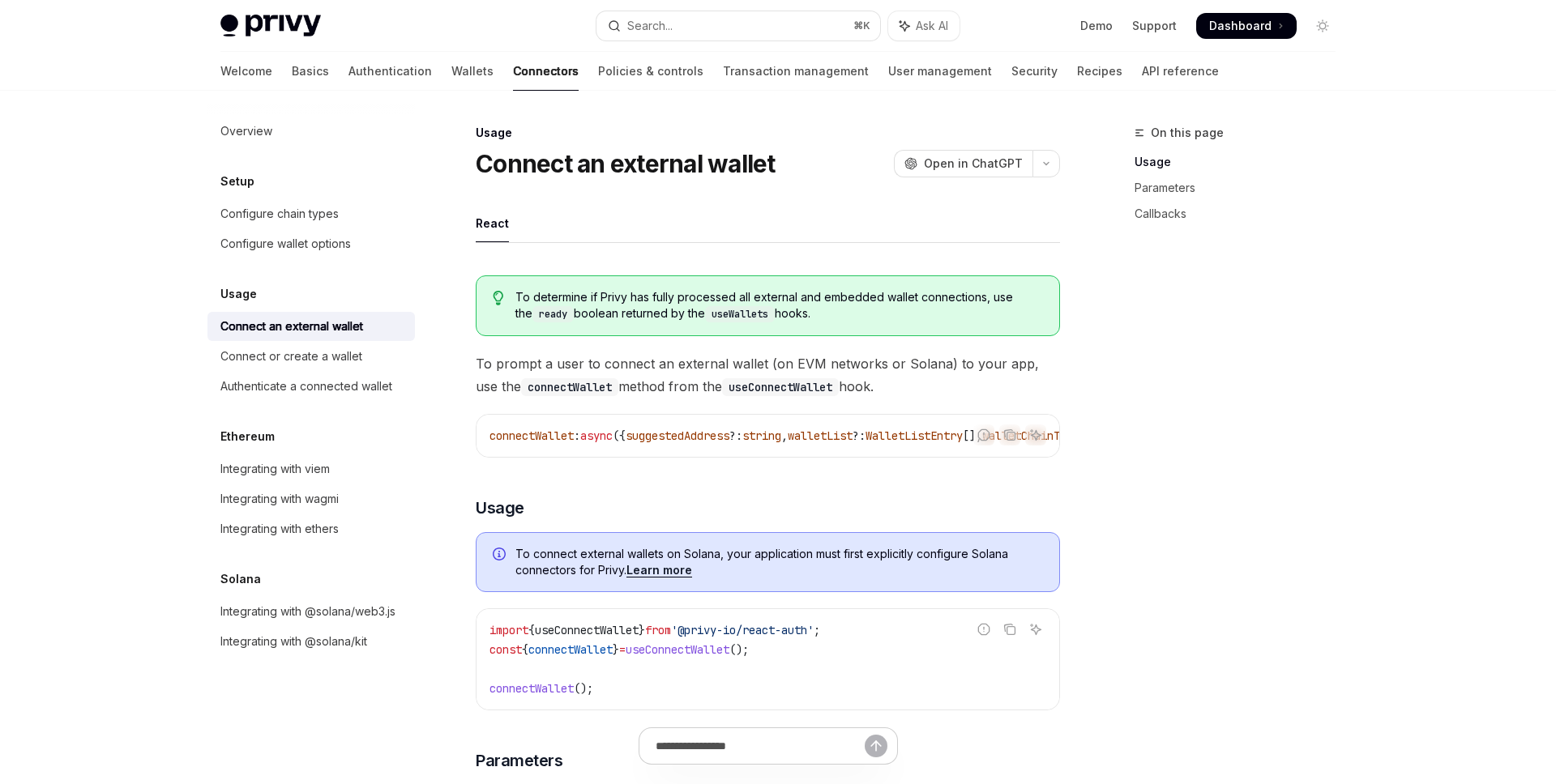
click at [351, 441] on div "Ethereum" at bounding box center [311, 437] width 208 height 20
